Goal: Complete application form

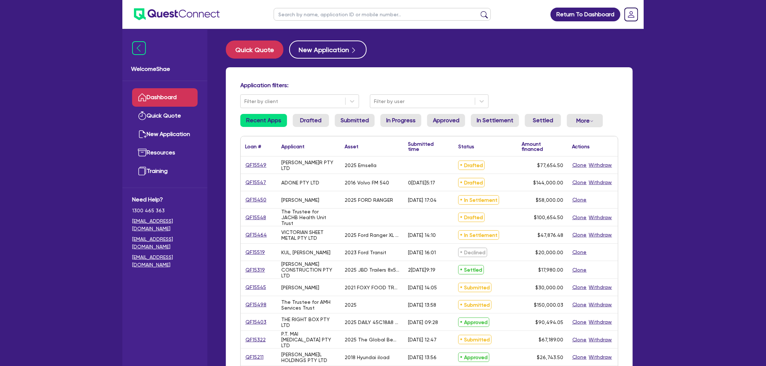
click at [291, 13] on input "text" at bounding box center [382, 14] width 217 height 13
type input "[PERSON_NAME]"
click at [478, 11] on button "submit" at bounding box center [484, 16] width 12 height 10
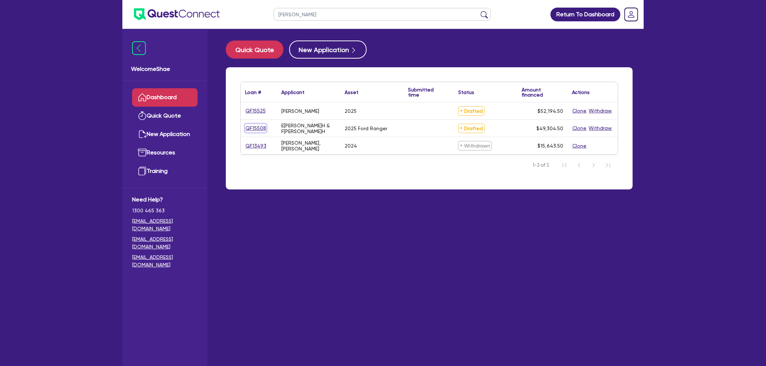
click at [262, 125] on link "QF15508" at bounding box center [255, 128] width 21 height 8
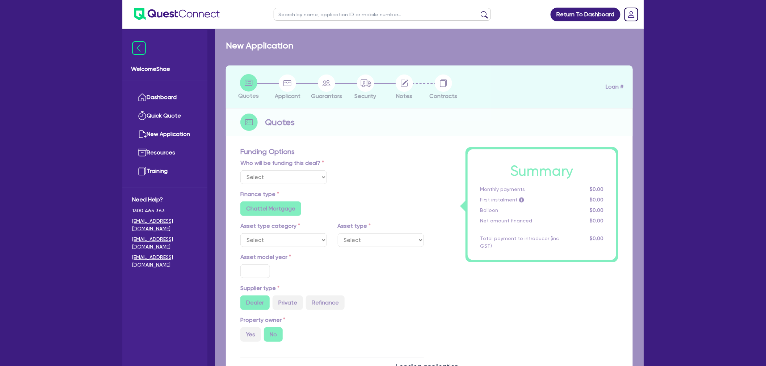
select select "Other"
select select "CARS_AND_LIGHT_TRUCKS"
type input "2025"
radio input "true"
type input "82,000"
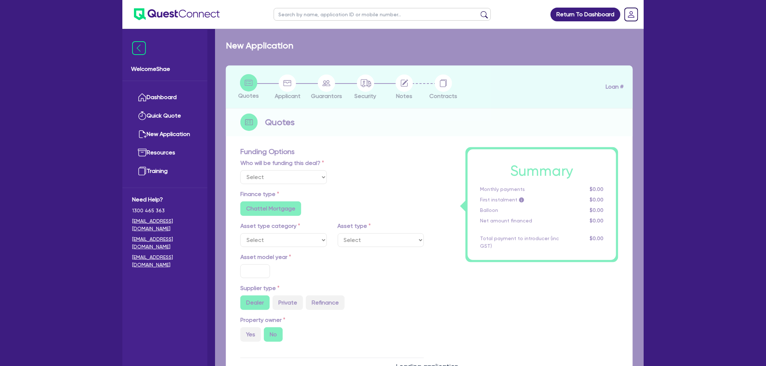
type input "35,000"
radio input "false"
type input "6.49"
radio input "false"
type input "1,500"
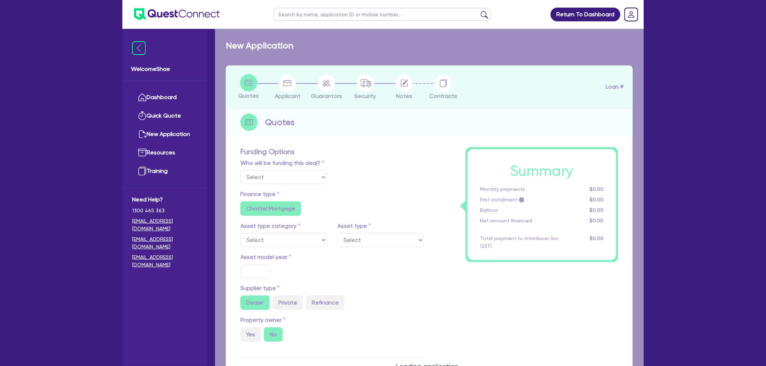
radio input "true"
select select "PASSENGER_VEHICLES"
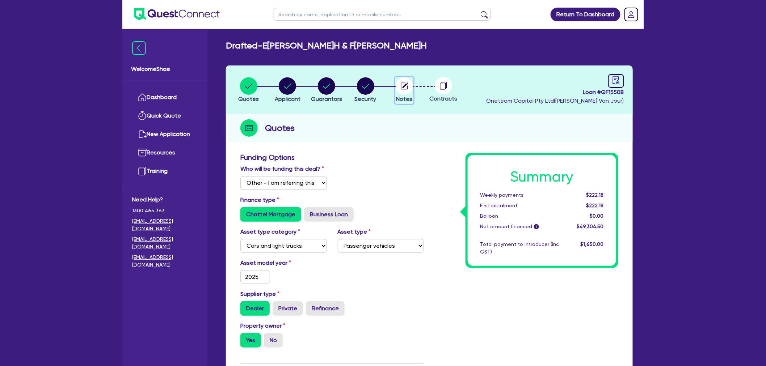
click at [402, 86] on circle "button" at bounding box center [404, 85] width 17 height 17
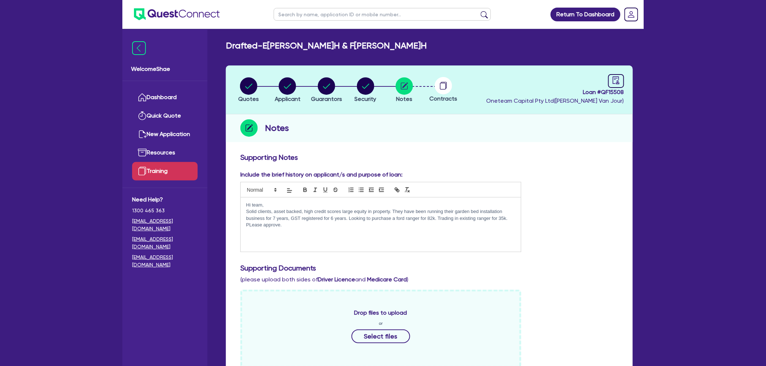
drag, startPoint x: 301, startPoint y: 230, endPoint x: 194, endPoint y: 167, distance: 124.3
click at [194, 167] on div "Welcome Shae Dashboard Quick Quote New Application Ref Company Ref Salesperson …" at bounding box center [382, 309] width 521 height 618
copy div "Hi team, Solid clients, asset backed, high credit scores large equity in proper…"
click at [617, 84] on div at bounding box center [616, 81] width 16 height 14
select select "DRAFTED_NEW"
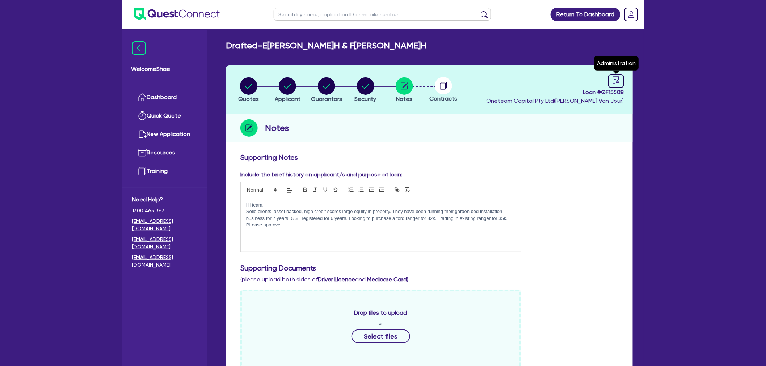
select select "Other"
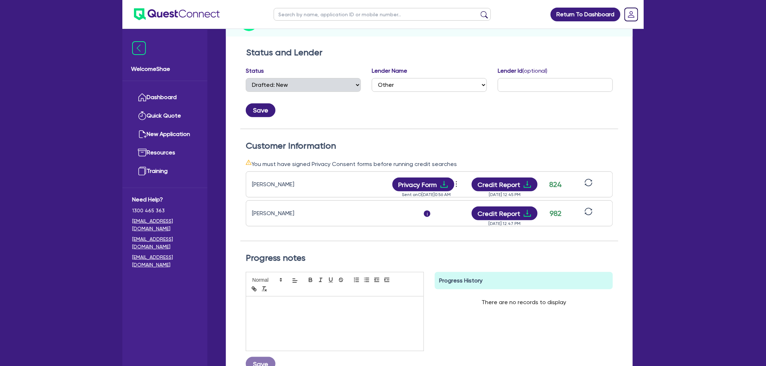
scroll to position [121, 0]
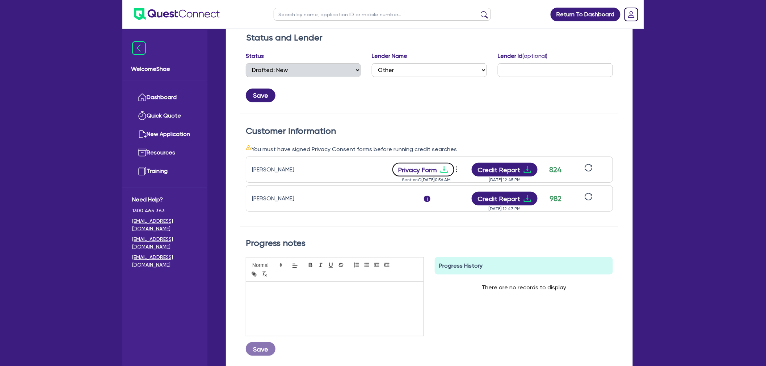
click at [428, 174] on button "Privacy Form" at bounding box center [423, 170] width 62 height 14
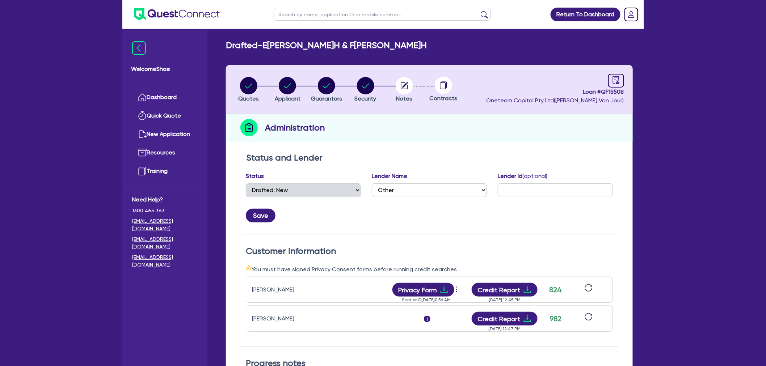
scroll to position [0, 0]
